Goal: Use online tool/utility: Utilize a website feature to perform a specific function

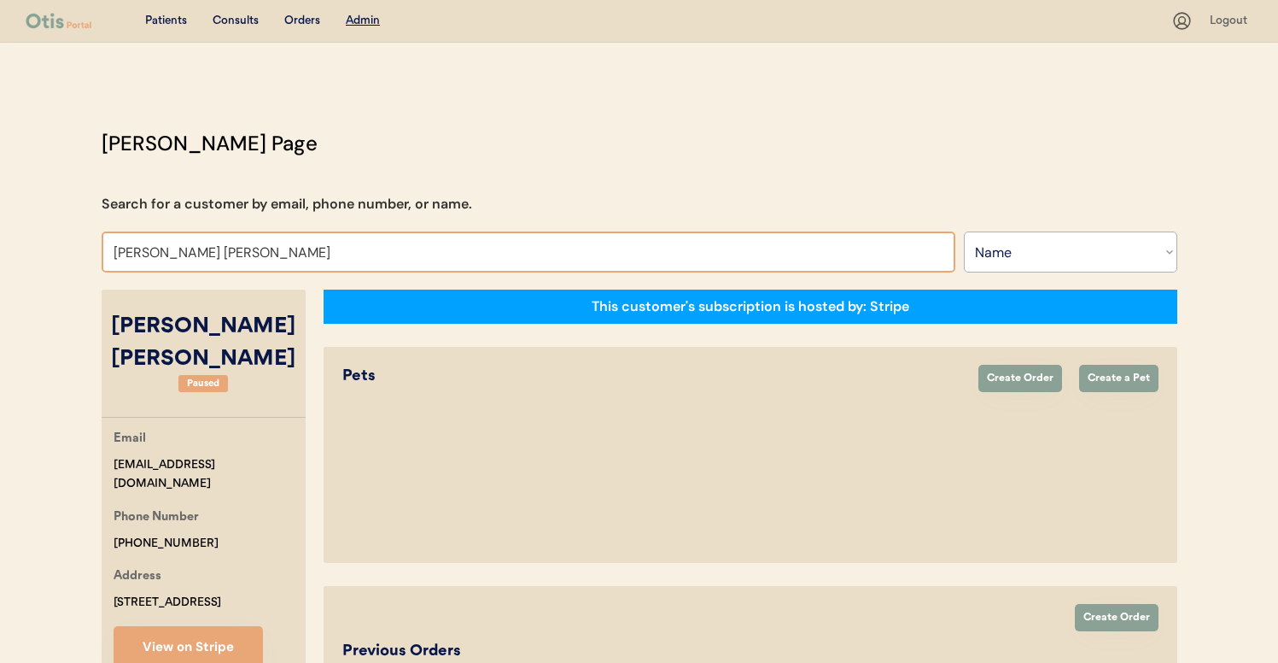
select select ""Name""
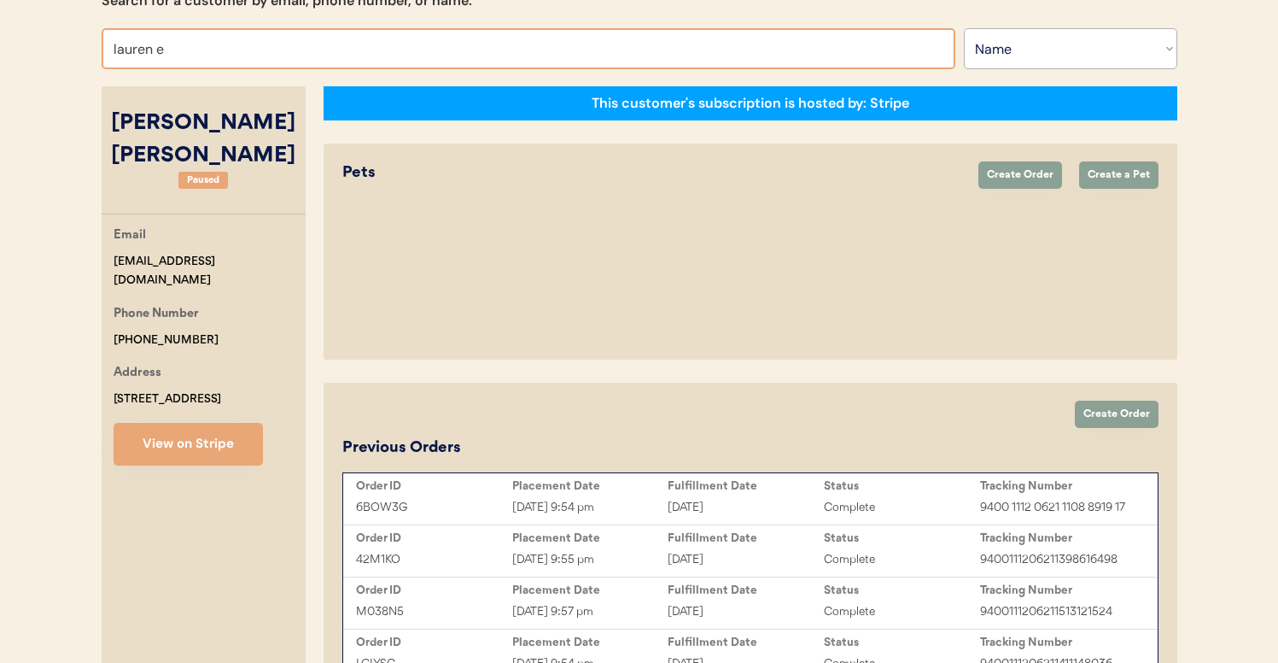
type input "lauren"
type input "[PERSON_NAME]"
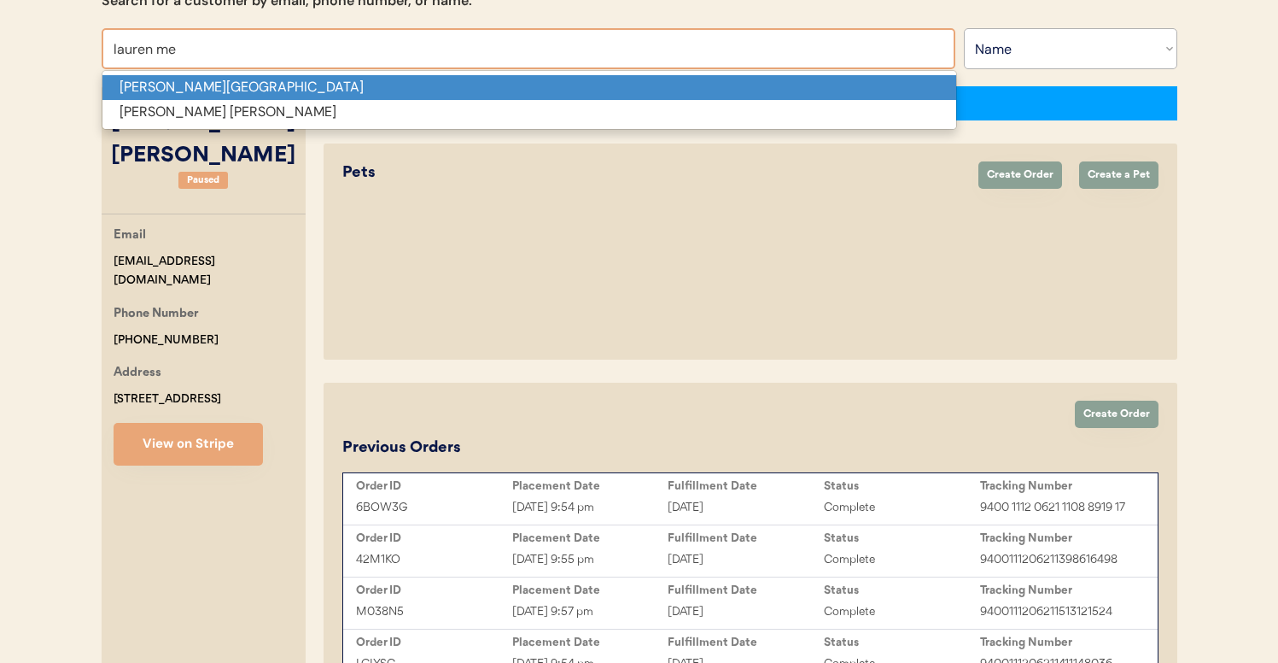
click at [422, 90] on p "[PERSON_NAME][GEOGRAPHIC_DATA]" at bounding box center [529, 87] width 854 height 25
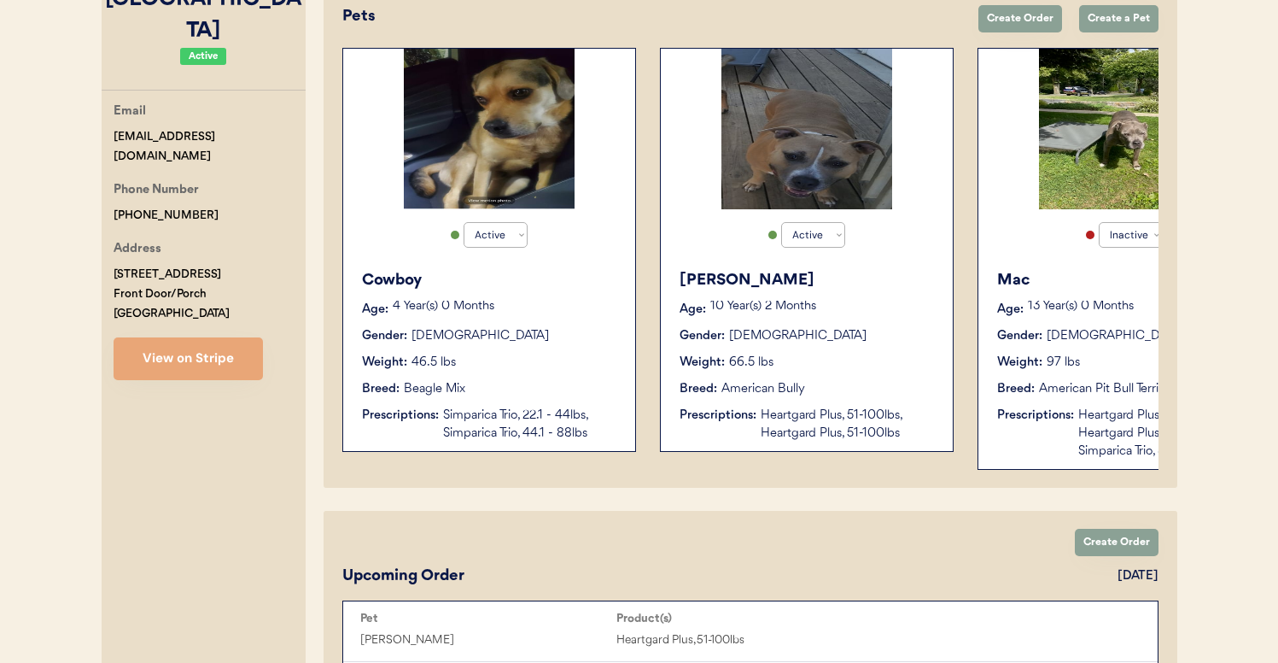
scroll to position [342, 0]
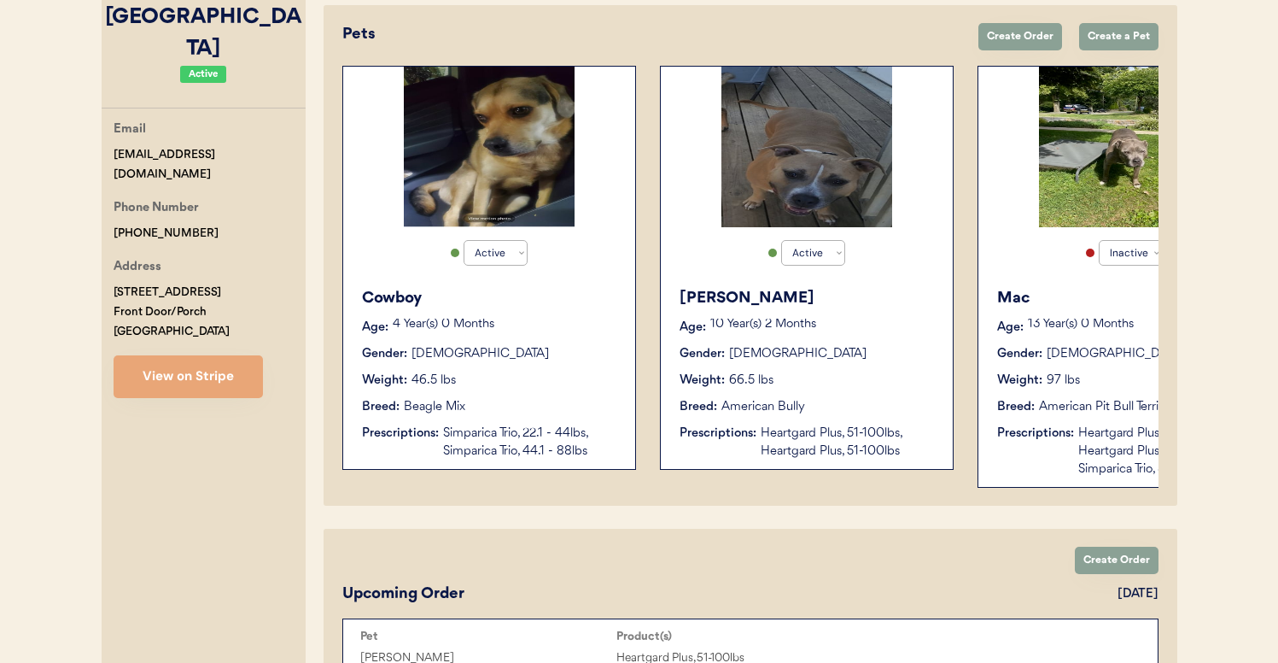
type input "[PERSON_NAME][GEOGRAPHIC_DATA]"
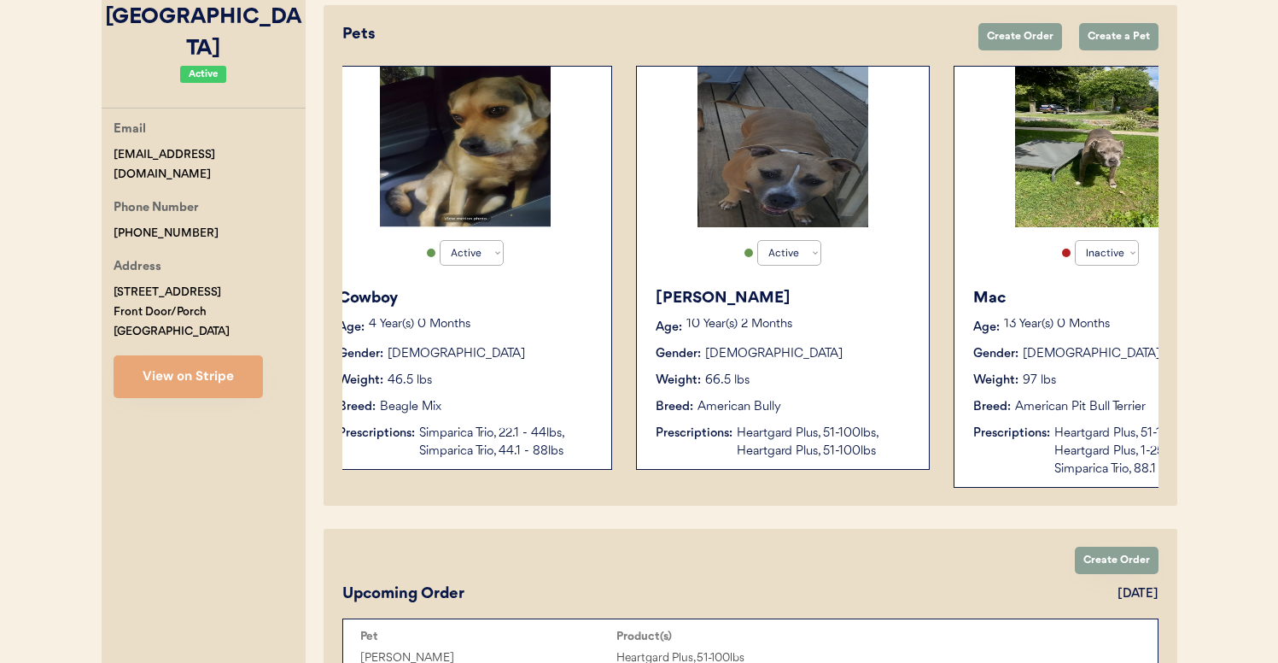
scroll to position [0, 0]
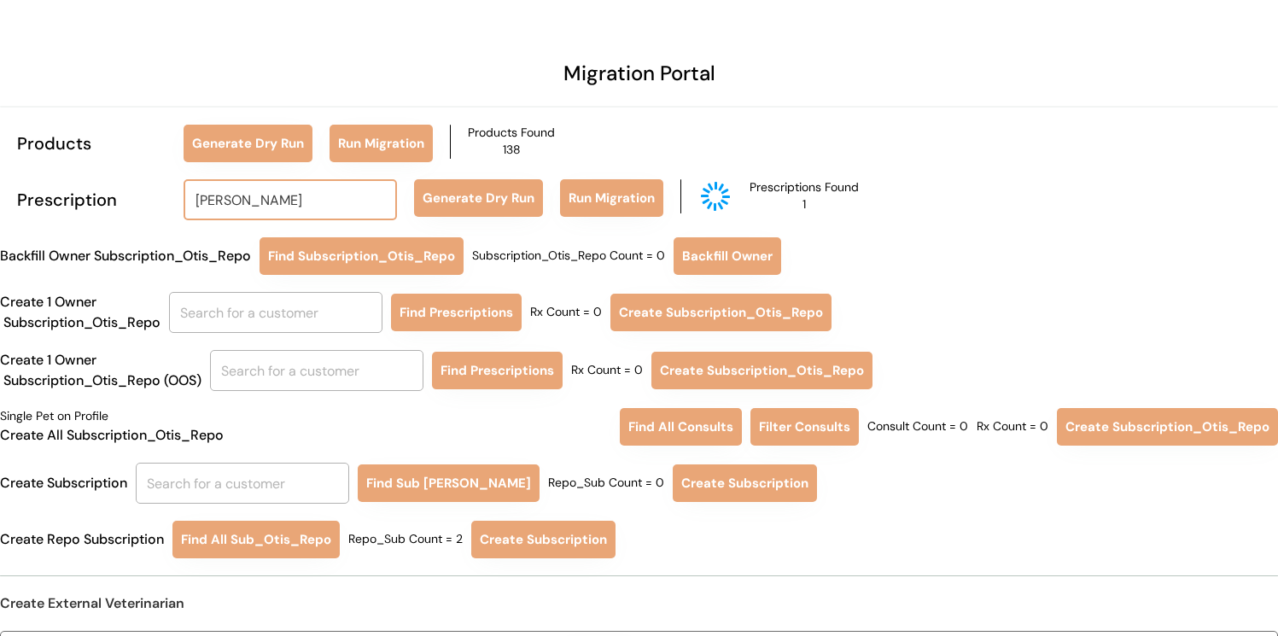
click at [307, 190] on input "[PERSON_NAME]" at bounding box center [290, 199] width 213 height 41
type input "lauren a"
type input "[PERSON_NAME]"
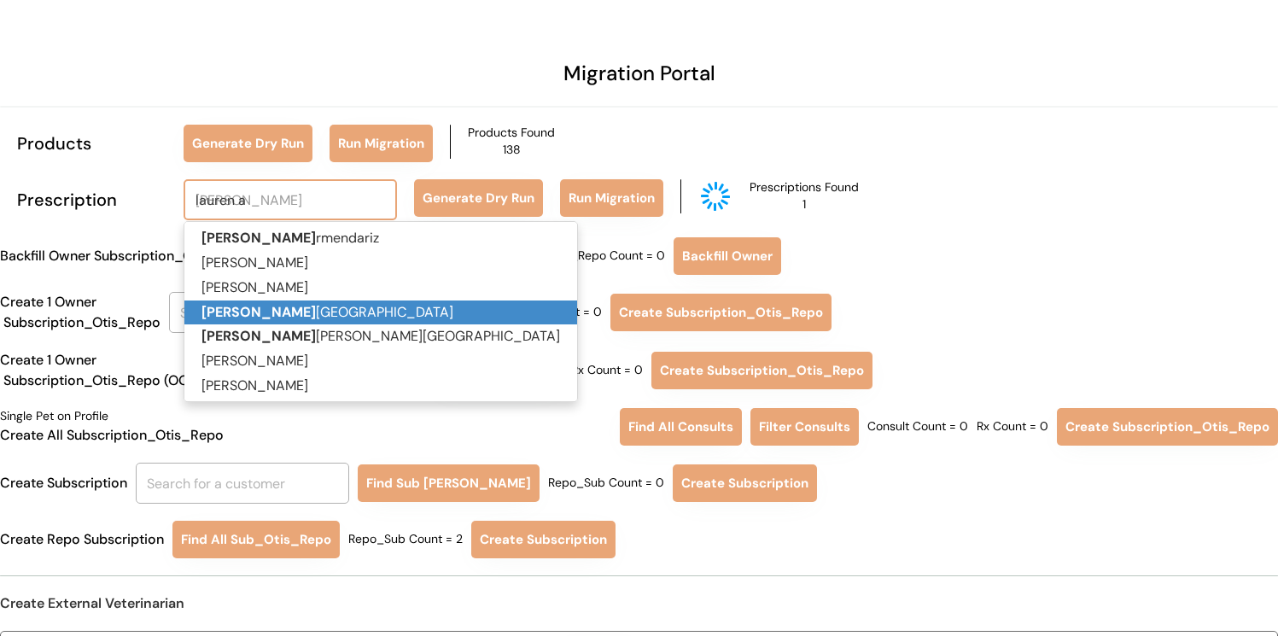
click at [301, 305] on p "[PERSON_NAME][GEOGRAPHIC_DATA]" at bounding box center [380, 313] width 393 height 25
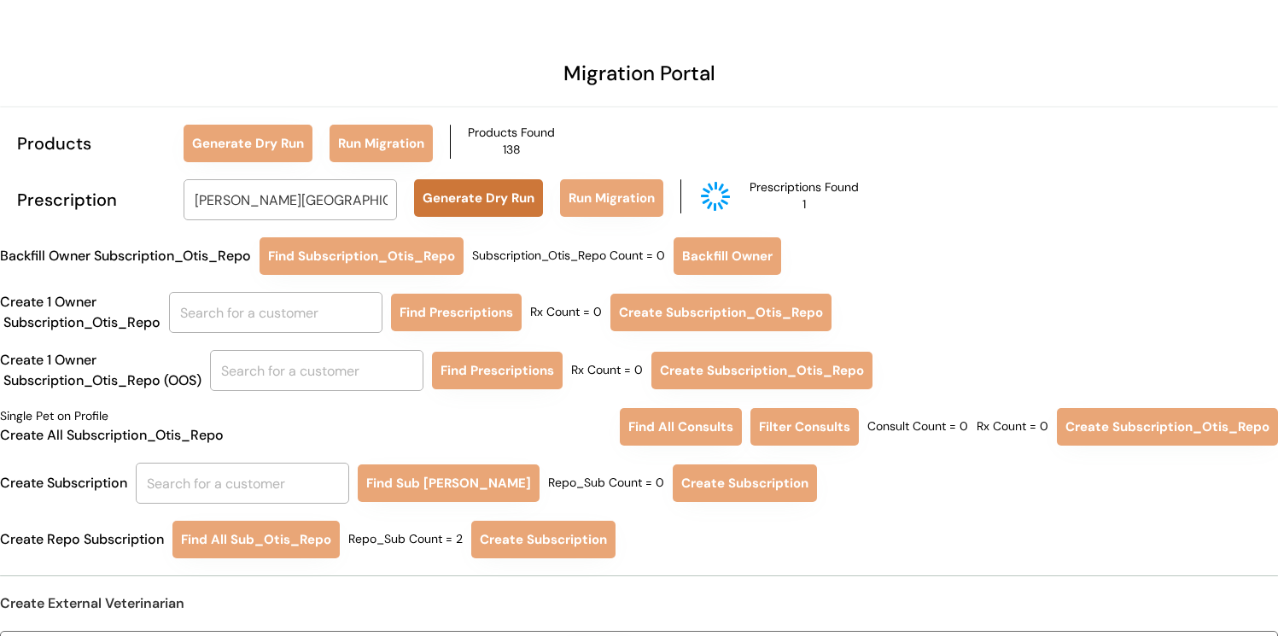
type input "[PERSON_NAME][GEOGRAPHIC_DATA]"
click at [523, 201] on button "Generate Dry Run" at bounding box center [478, 198] width 129 height 38
click at [247, 315] on input "text" at bounding box center [275, 312] width 213 height 41
type input "la"
type input "[PERSON_NAME]"
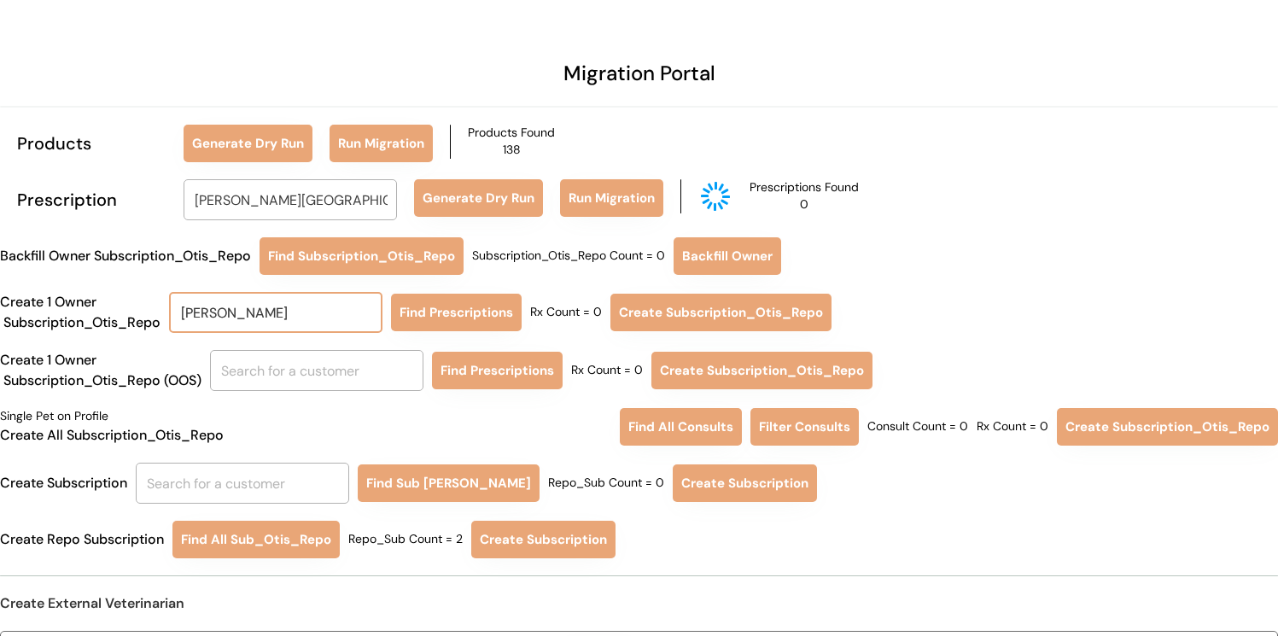
type input "laur"
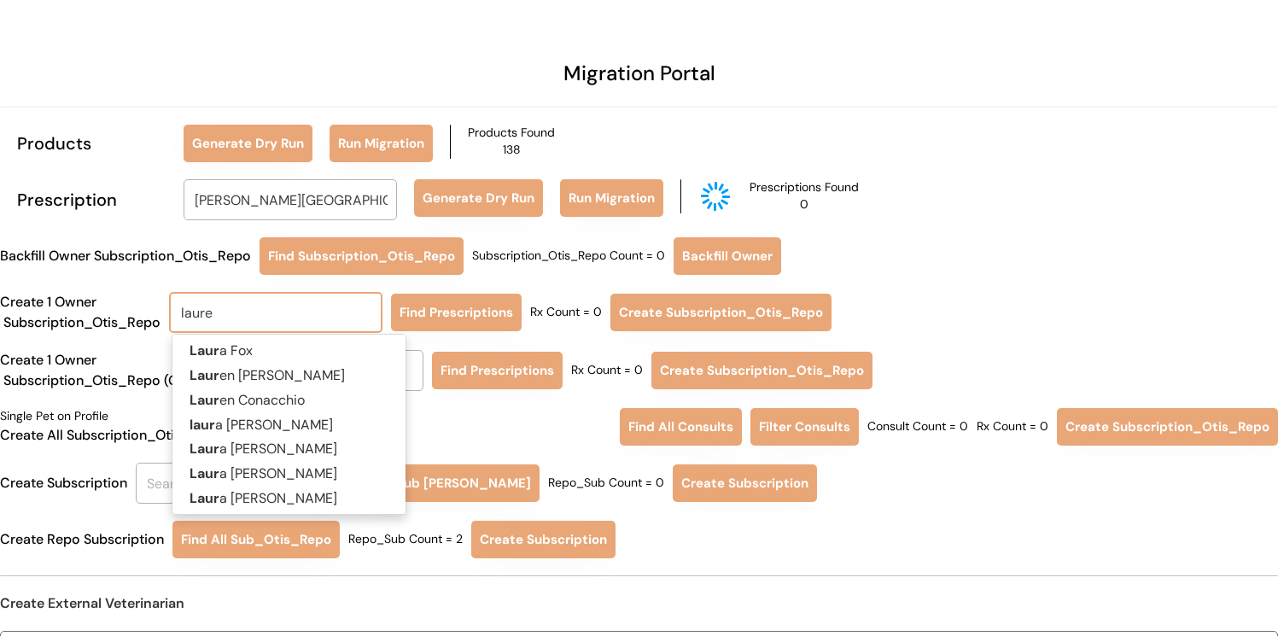
type input "lauren"
type input "[PERSON_NAME]"
type input "lauren"
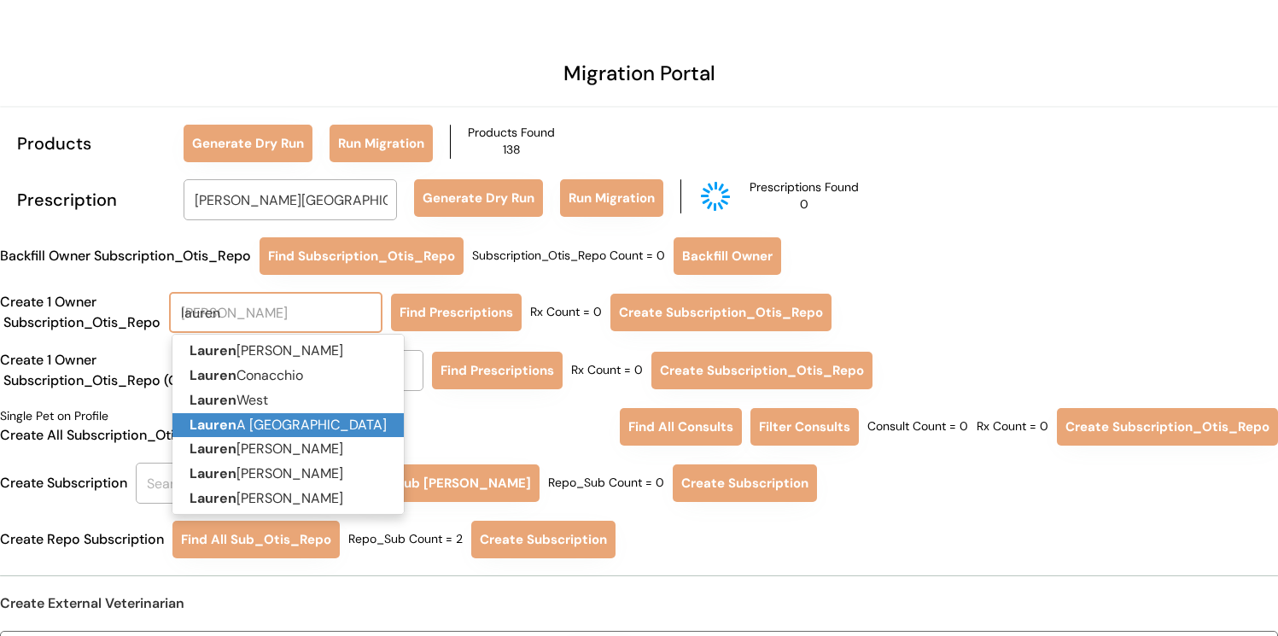
click at [290, 430] on p "Lauren A Messina" at bounding box center [287, 425] width 231 height 25
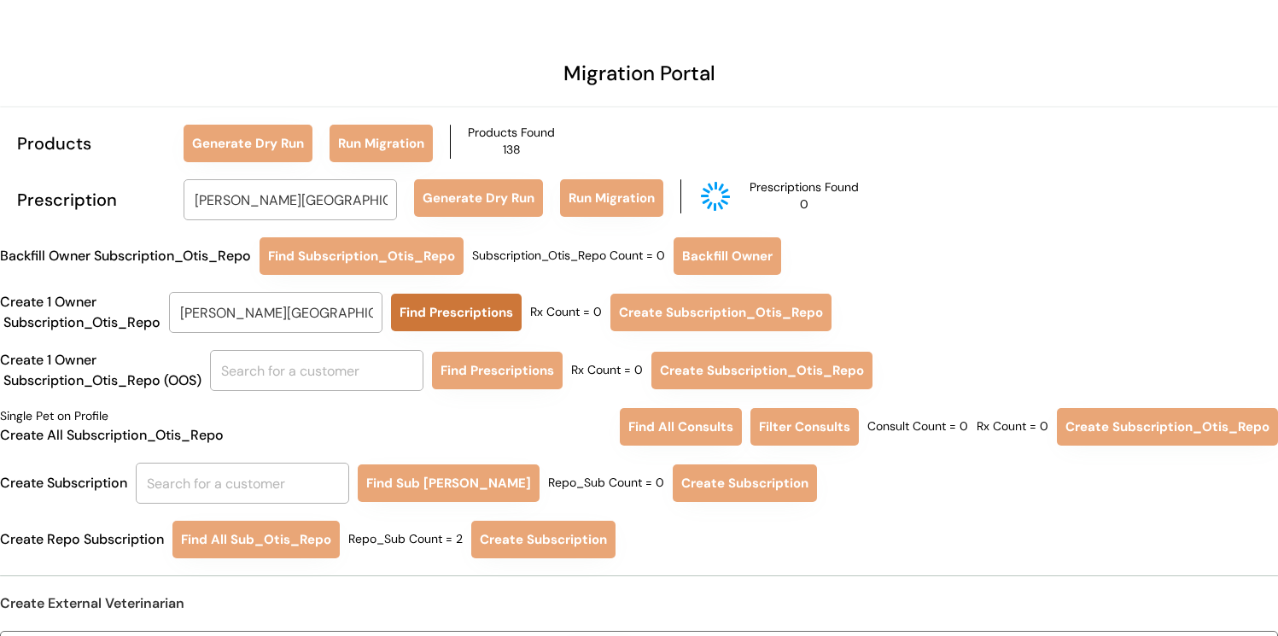
type input "[PERSON_NAME][GEOGRAPHIC_DATA]"
click at [437, 309] on button "Find Prescriptions" at bounding box center [456, 313] width 131 height 38
click at [319, 318] on input "[PERSON_NAME][GEOGRAPHIC_DATA]" at bounding box center [275, 312] width 213 height 41
